Goal: Task Accomplishment & Management: Manage account settings

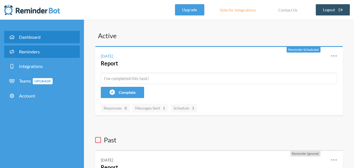
click at [38, 55] on link "Reminders" at bounding box center [42, 51] width 76 height 12
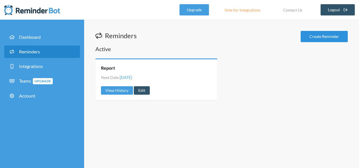
click at [322, 39] on link "Create Reminder" at bounding box center [323, 36] width 47 height 11
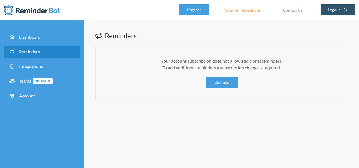
click at [44, 43] on li "Dashboard" at bounding box center [42, 38] width 76 height 15
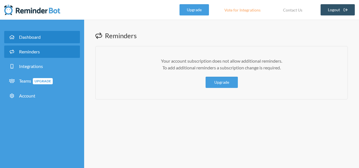
click at [47, 37] on link "Dashboard" at bounding box center [42, 37] width 76 height 12
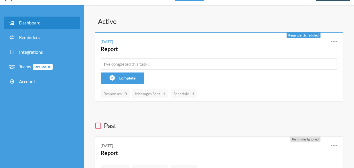
scroll to position [9, 0]
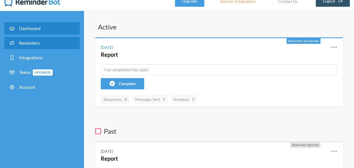
click at [31, 40] on link "Reminders" at bounding box center [42, 43] width 76 height 12
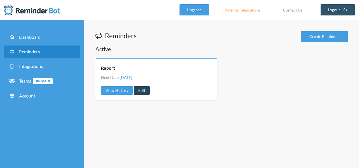
click at [147, 88] on link "Edit" at bounding box center [142, 90] width 16 height 8
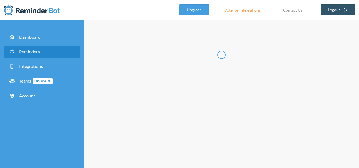
type input "Report"
select select "12:45:00"
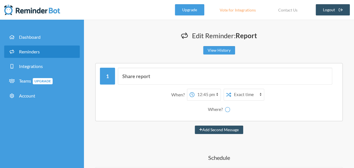
select select "spaces/AAAA-ZtfVGk"
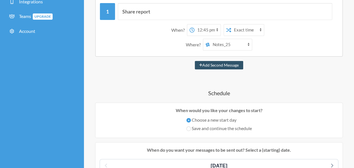
scroll to position [65, 0]
click at [235, 41] on select "[PERSON_NAME] [PERSON_NAME] Notes_25" at bounding box center [231, 44] width 42 height 11
click at [266, 48] on div "Where? [PERSON_NAME] [PERSON_NAME] Notes_25" at bounding box center [219, 44] width 233 height 12
click at [208, 34] on select "12:00 am 12:15 am 12:30 am 12:45 am 1:00 am 1:15 am 1:30 am 1:45 am 2:00 am 2:1…" at bounding box center [208, 29] width 26 height 11
select select "19:00:00"
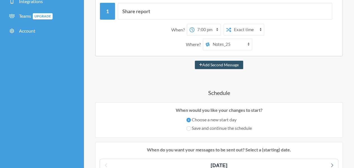
click at [195, 24] on select "12:00 am 12:15 am 12:30 am 12:45 am 1:00 am 1:15 am 1:30 am 1:45 am 2:00 am 2:1…" at bounding box center [208, 29] width 26 height 11
click at [285, 52] on div "Share report When? 12:00 am 12:15 am 12:30 am 12:45 am 1:00 am 1:15 am 1:30 am …" at bounding box center [219, 27] width 248 height 58
click at [235, 44] on select "[PERSON_NAME] [PERSON_NAME] Notes_25" at bounding box center [231, 44] width 42 height 11
click at [219, 43] on select "[PERSON_NAME] [PERSON_NAME] Notes_25" at bounding box center [231, 44] width 42 height 11
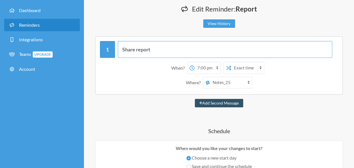
click at [159, 43] on input "Share report" at bounding box center [225, 49] width 215 height 17
type input "S"
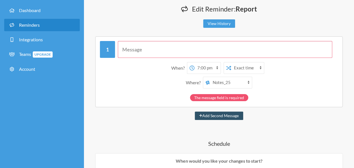
scroll to position [33, 0]
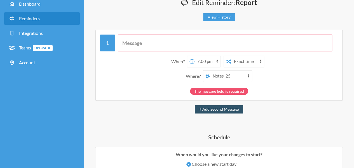
paste input "EOD Report (Sample): Field visit: Location: Duration: DE Met: Callings: Total c…"
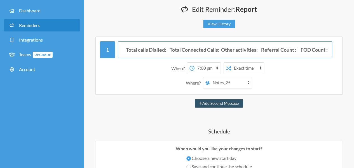
scroll to position [26, 0]
type input "EOD Report (Sample): Field visit: Location: Duration: DE Met: Callings: Total c…"
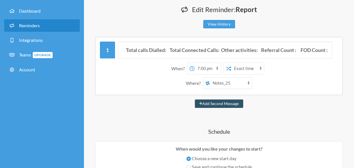
scroll to position [0, 0]
click at [207, 67] on select "12:00 am 12:15 am 12:30 am 12:45 am 1:00 am 1:15 am 1:30 am 1:45 am 2:00 am 2:1…" at bounding box center [208, 68] width 26 height 11
select select "16:45:00"
click at [195, 63] on select "12:00 am 12:15 am 12:30 am 12:45 am 1:00 am 1:15 am 1:30 am 1:45 am 2:00 am 2:1…" at bounding box center [208, 68] width 26 height 11
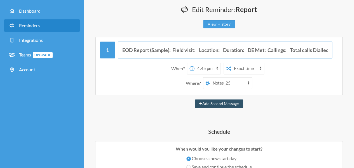
click at [121, 50] on input "EOD Report (Sample): Field visit: Location: Duration: DE Met: Callings: Total c…" at bounding box center [225, 49] width 215 height 17
click at [165, 52] on input "Share EOD Report (Sample): Field visit: Location: Duration: DE Met: Callings: T…" at bounding box center [225, 49] width 215 height 17
type input "Share EOD Report (Sample): Field visit: Location: Duration: DE Met: Callings: T…"
click at [195, 99] on button "Add Second Message" at bounding box center [219, 103] width 48 height 8
select select "17:45:00"
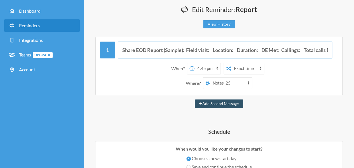
select select "spaces/AAAA-ZtfVGk"
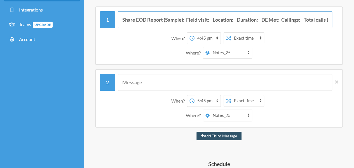
scroll to position [57, 0]
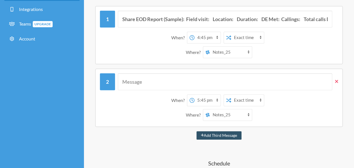
click at [337, 79] on icon at bounding box center [336, 81] width 3 height 5
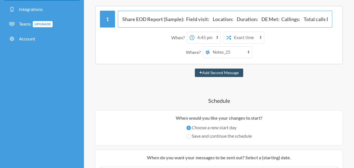
click at [165, 20] on input "Share EOD Report (Sample): Field visit: Location: Duration: DE Met: Callings: T…" at bounding box center [225, 19] width 215 height 17
click at [181, 18] on input "Share EOD Report (Sample): Field visit: Location: Duration: DE Met: Callings: T…" at bounding box center [225, 19] width 215 height 17
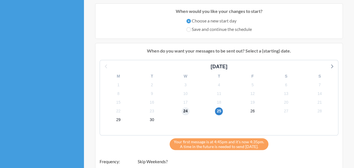
scroll to position [0, 0]
click at [185, 110] on span "24" at bounding box center [186, 111] width 8 height 8
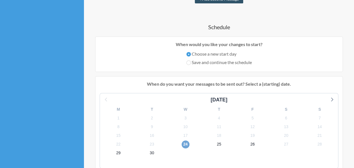
scroll to position [131, 0]
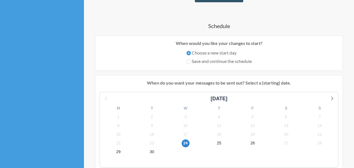
click at [224, 59] on label "Save and continue the schedule" at bounding box center [220, 61] width 66 height 7
click at [191, 59] on input "Save and continue the schedule" at bounding box center [189, 61] width 4 height 4
radio input "true"
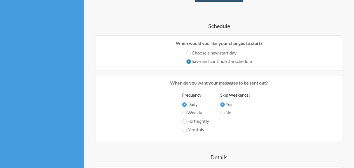
scroll to position [163, 0]
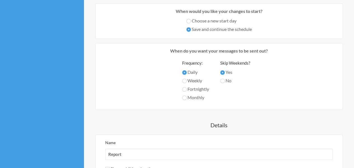
click at [229, 81] on label "No" at bounding box center [236, 80] width 30 height 7
click at [225, 81] on input "No" at bounding box center [223, 80] width 4 height 4
radio input "true"
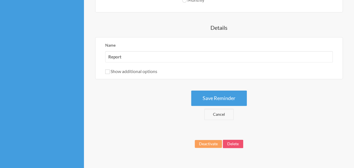
scroll to position [261, 0]
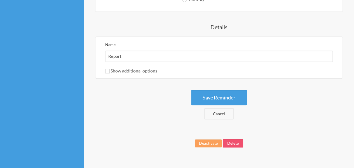
click at [131, 68] on label "Show additional options" at bounding box center [131, 70] width 52 height 5
click at [110, 69] on input "Show additional options" at bounding box center [107, 71] width 4 height 4
checkbox input "true"
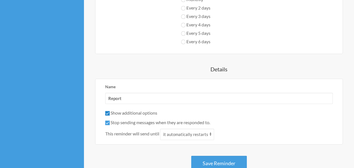
scroll to position [289, 0]
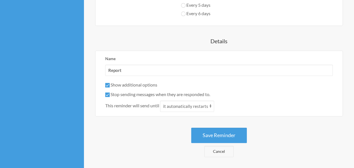
click at [132, 92] on label "Stop sending messages when they are responded to." at bounding box center [157, 93] width 105 height 5
click at [110, 92] on input "Stop sending messages when they are responded to." at bounding box center [107, 94] width 4 height 4
checkbox input "false"
click at [133, 85] on label "Show additional options" at bounding box center [131, 84] width 52 height 5
click at [110, 85] on input "Show additional options" at bounding box center [107, 85] width 4 height 4
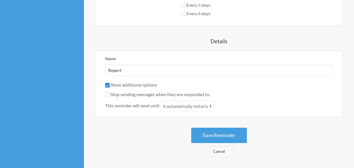
checkbox input "false"
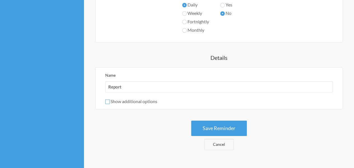
scroll to position [233, 0]
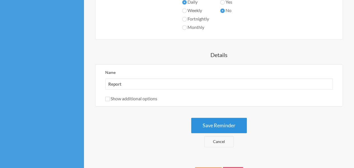
click at [212, 119] on button "Save Reminder" at bounding box center [219, 124] width 56 height 15
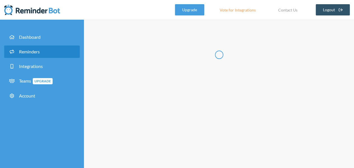
scroll to position [0, 0]
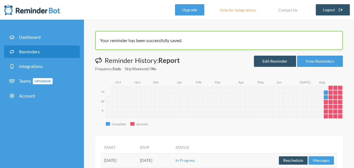
click at [38, 50] on span "Reminders" at bounding box center [29, 51] width 21 height 5
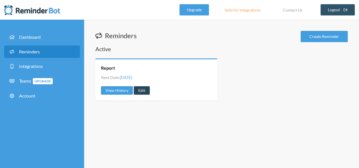
click at [140, 89] on link "Edit" at bounding box center [142, 90] width 16 height 8
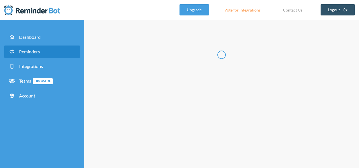
radio input "false"
radio input "true"
type input "Report"
select select "16:45:00"
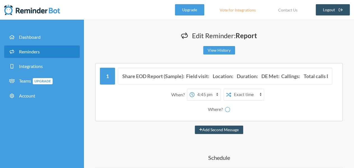
select select "spaces/AAAA-ZtfVGk"
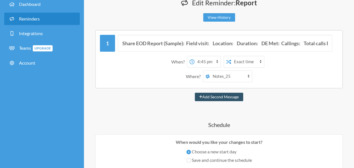
scroll to position [35, 0]
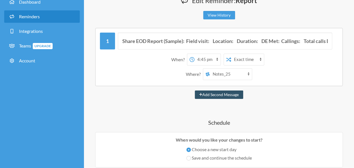
click at [216, 58] on select "12:00 am 12:15 am 12:30 am 12:45 am 1:00 am 1:15 am 1:30 am 1:45 am 2:00 am 2:1…" at bounding box center [208, 59] width 26 height 11
select select "17:00:00"
click at [195, 54] on select "12:00 am 12:15 am 12:30 am 12:45 am 1:00 am 1:15 am 1:30 am 1:45 am 2:00 am 2:1…" at bounding box center [208, 59] width 26 height 11
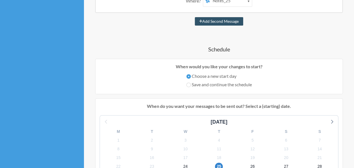
scroll to position [108, 0]
click at [219, 84] on label "Save and continue the schedule" at bounding box center [220, 84] width 66 height 7
click at [191, 84] on input "Save and continue the schedule" at bounding box center [189, 84] width 4 height 4
radio input "true"
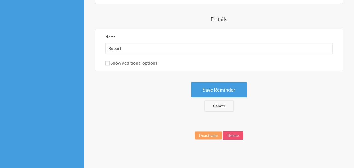
scroll to position [270, 0]
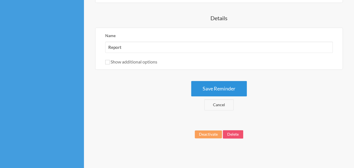
click at [229, 84] on button "Save Reminder" at bounding box center [219, 88] width 56 height 15
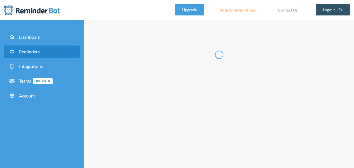
scroll to position [0, 0]
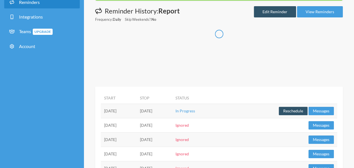
scroll to position [50, 0]
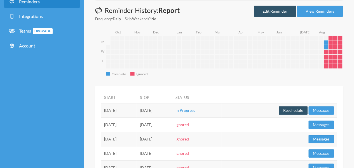
click at [172, 103] on td "[DATE]" at bounding box center [154, 110] width 36 height 14
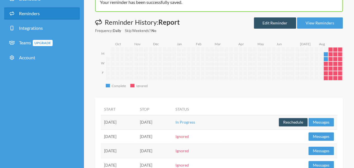
scroll to position [33, 0]
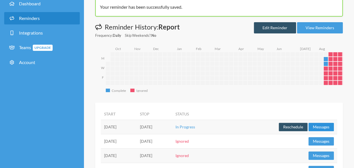
click at [321, 123] on button "Messages" at bounding box center [322, 126] width 26 height 8
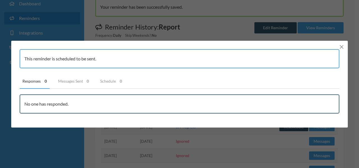
click at [342, 46] on line "Close" at bounding box center [341, 46] width 3 height 3
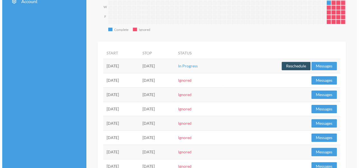
scroll to position [99, 0]
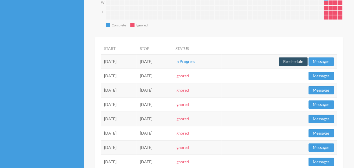
click at [288, 54] on td "Reschedule Messages" at bounding box center [280, 61] width 116 height 14
click at [288, 59] on button "Reschedule" at bounding box center [293, 61] width 29 height 8
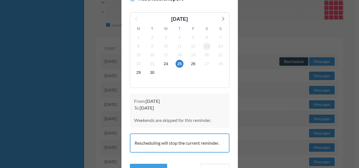
scroll to position [29, 0]
click at [167, 65] on div "24" at bounding box center [166, 63] width 14 height 9
click at [159, 60] on div "24" at bounding box center [166, 63] width 14 height 9
click at [162, 62] on span "24" at bounding box center [166, 63] width 8 height 8
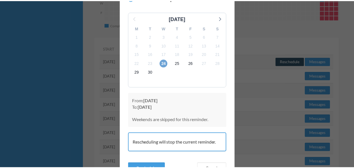
scroll to position [57, 0]
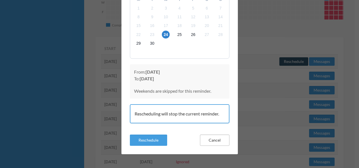
click at [208, 136] on button "Cancel" at bounding box center [214, 139] width 29 height 11
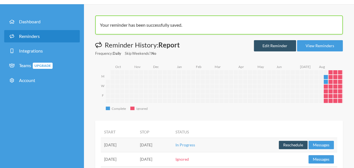
scroll to position [0, 0]
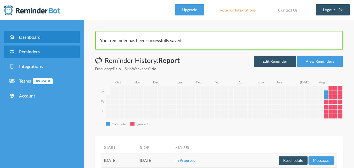
click at [51, 34] on link "Dashboard" at bounding box center [42, 37] width 76 height 12
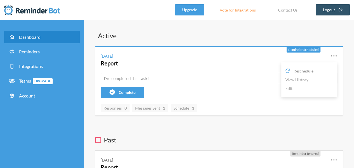
click at [334, 55] on icon at bounding box center [334, 55] width 7 height 7
click at [331, 55] on icon at bounding box center [334, 55] width 7 height 7
click at [293, 90] on link "Edit" at bounding box center [310, 88] width 48 height 9
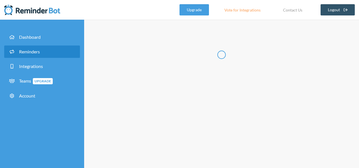
radio input "false"
radio input "true"
type input "Report"
select select "17:00:00"
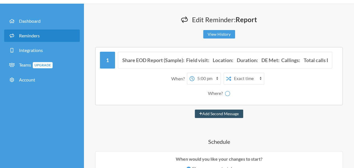
select select "spaces/AAAA-ZtfVGk"
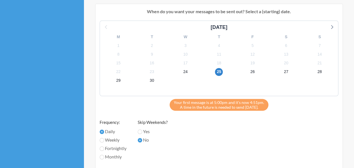
scroll to position [198, 0]
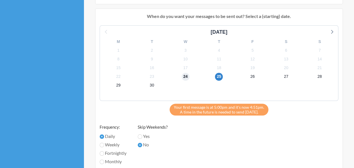
click at [187, 75] on span "24" at bounding box center [186, 77] width 8 height 8
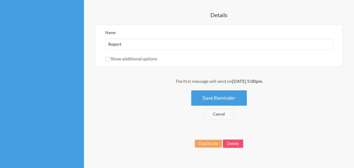
scroll to position [380, 0]
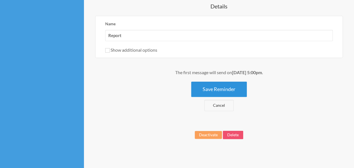
click at [221, 90] on button "Save Reminder" at bounding box center [219, 88] width 56 height 15
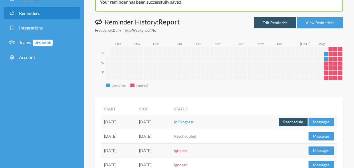
scroll to position [38, 0]
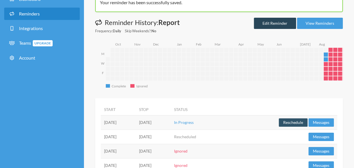
click at [257, 22] on link "Edit Reminder" at bounding box center [275, 23] width 42 height 11
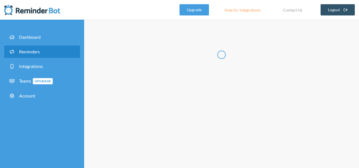
radio input "false"
radio input "true"
type input "Report"
select select "17:00:00"
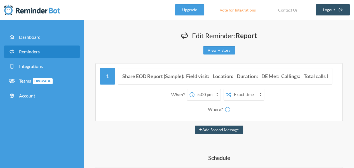
select select "spaces/AAAA-ZtfVGk"
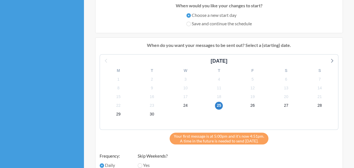
scroll to position [171, 0]
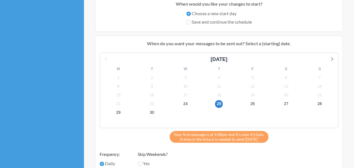
click at [182, 106] on div "24" at bounding box center [186, 103] width 34 height 9
click at [184, 104] on span "24" at bounding box center [186, 104] width 8 height 8
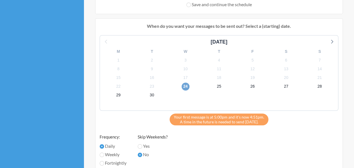
scroll to position [182, 0]
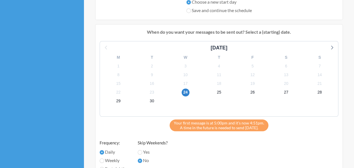
click at [246, 93] on div "26" at bounding box center [253, 92] width 34 height 9
click at [248, 93] on div "26" at bounding box center [253, 92] width 34 height 9
click at [253, 91] on span "26" at bounding box center [253, 92] width 8 height 8
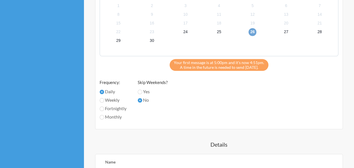
scroll to position [242, 0]
click at [188, 30] on span "24" at bounding box center [186, 32] width 8 height 8
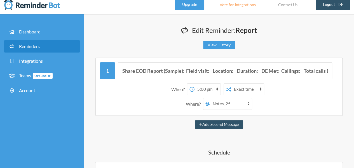
scroll to position [0, 0]
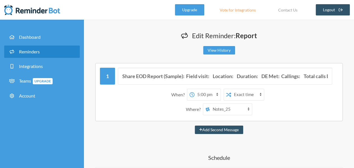
click at [218, 91] on select "12:00 am 12:15 am 12:30 am 12:45 am 1:00 am 1:15 am 1:30 am 1:45 am 2:00 am 2:1…" at bounding box center [208, 94] width 26 height 11
select select "17:15:00"
click at [195, 89] on select "12:00 am 12:15 am 12:30 am 12:45 am 1:00 am 1:15 am 1:30 am 1:45 am 2:00 am 2:1…" at bounding box center [208, 94] width 26 height 11
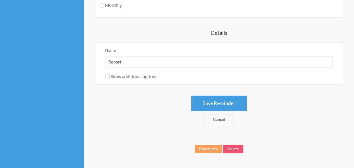
scroll to position [354, 0]
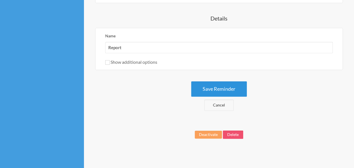
click at [232, 92] on button "Save Reminder" at bounding box center [219, 88] width 56 height 15
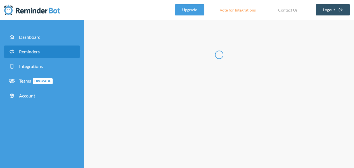
scroll to position [0, 0]
